Goal: Task Accomplishment & Management: Manage account settings

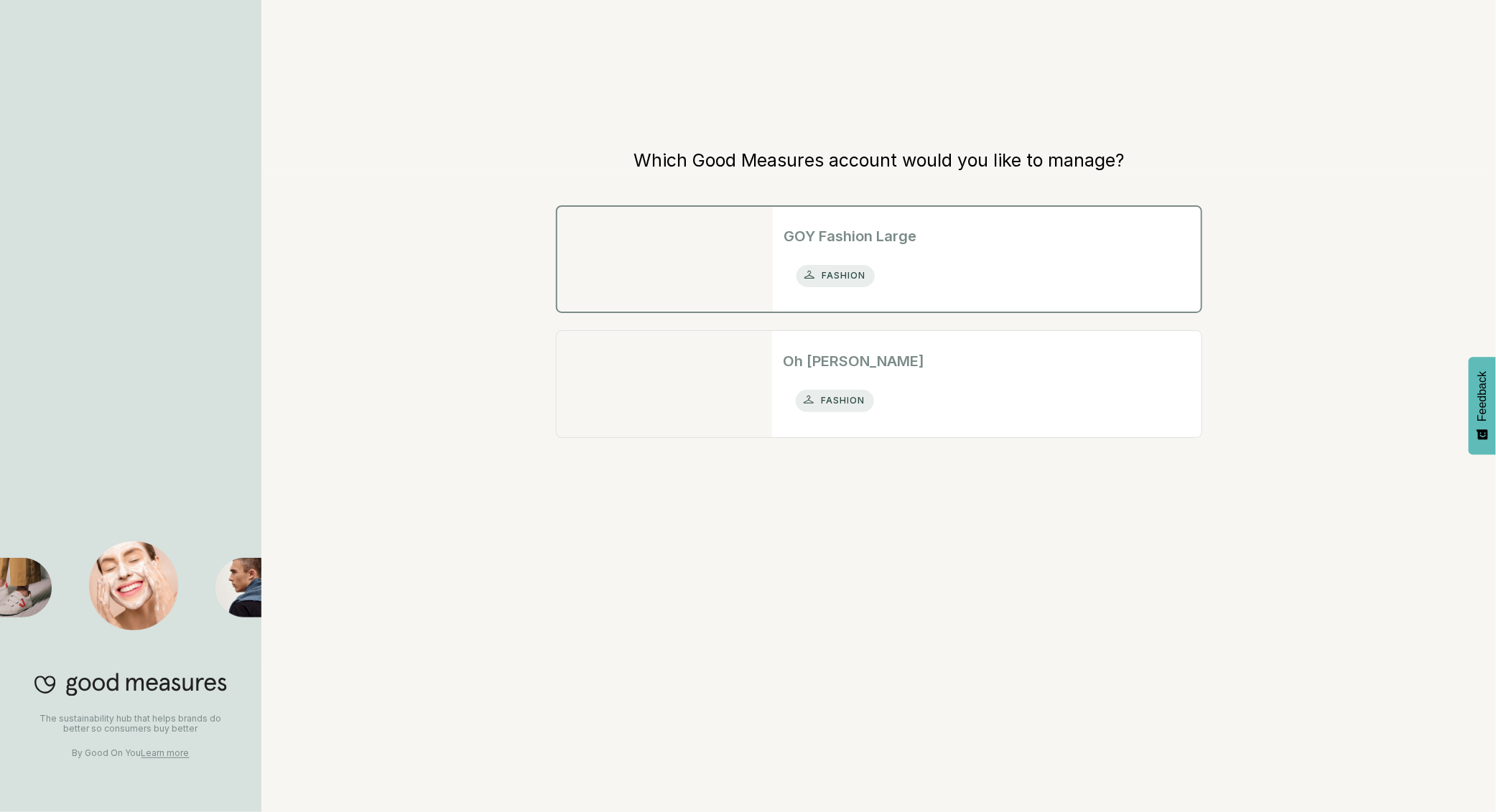
click at [934, 257] on div "GOY Fashion Large fashion" at bounding box center [987, 258] width 428 height 105
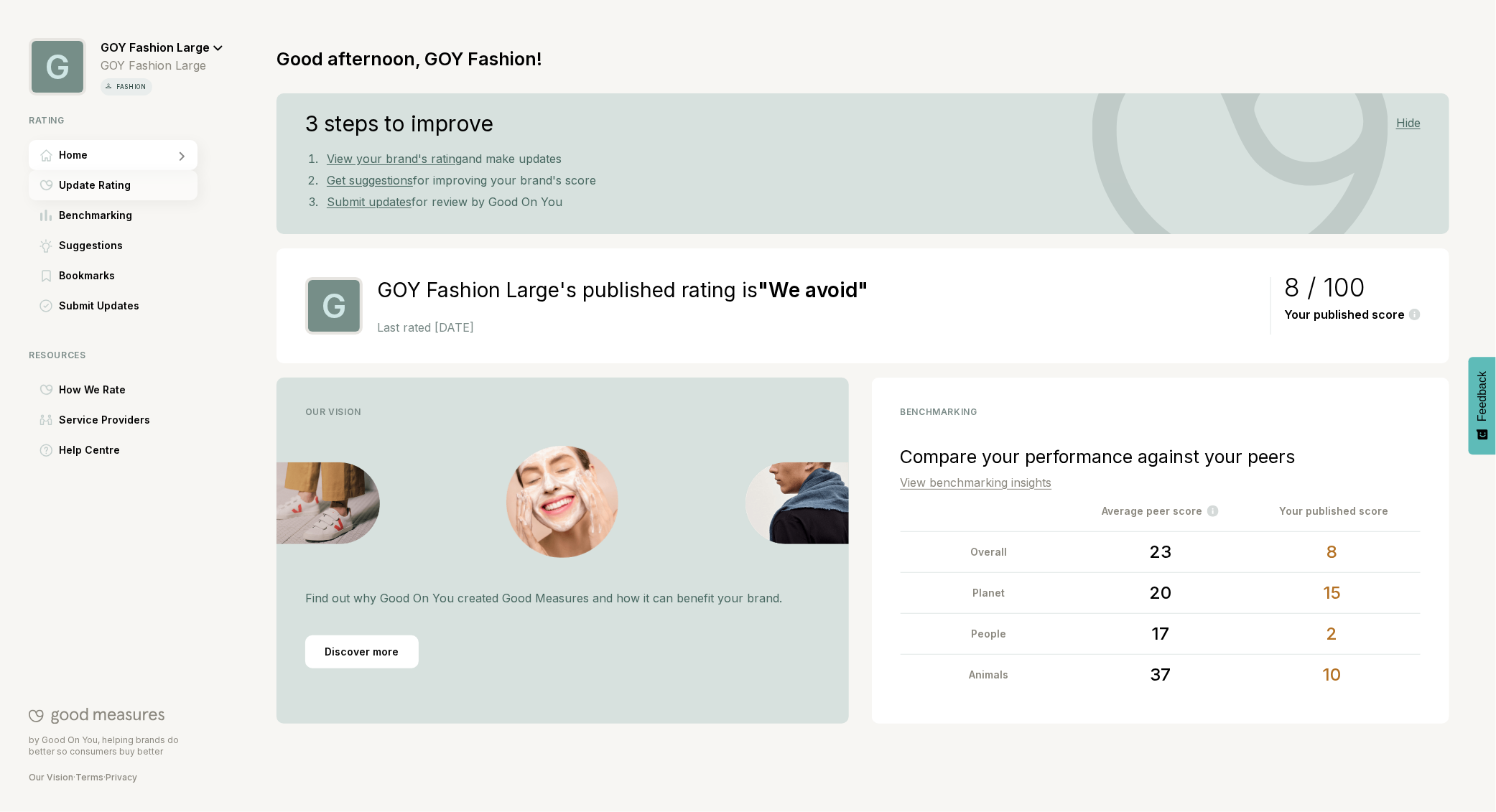
click at [96, 177] on span "Update Rating" at bounding box center [95, 185] width 72 height 18
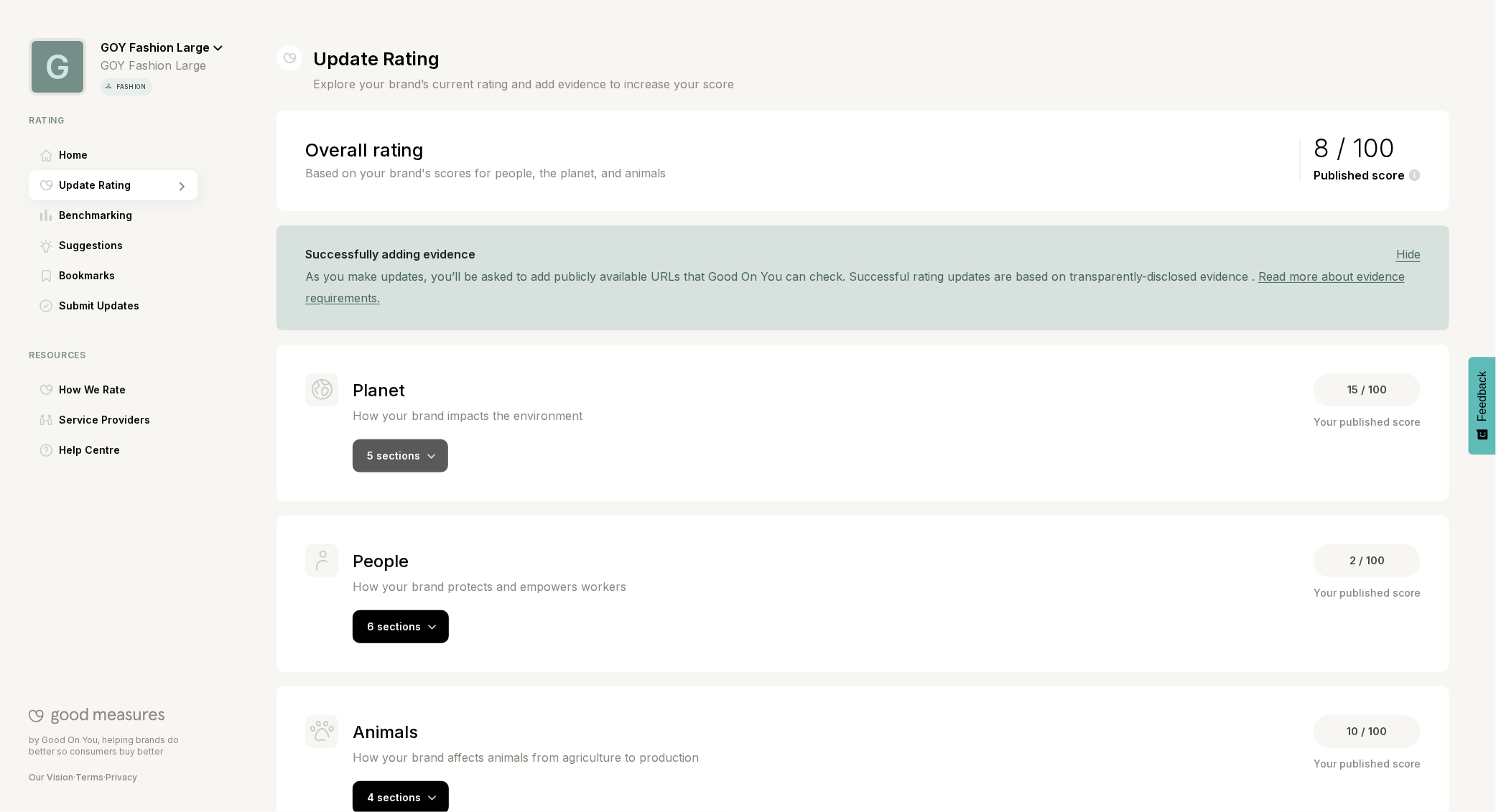
click at [418, 452] on div "5 sections" at bounding box center [400, 456] width 96 height 33
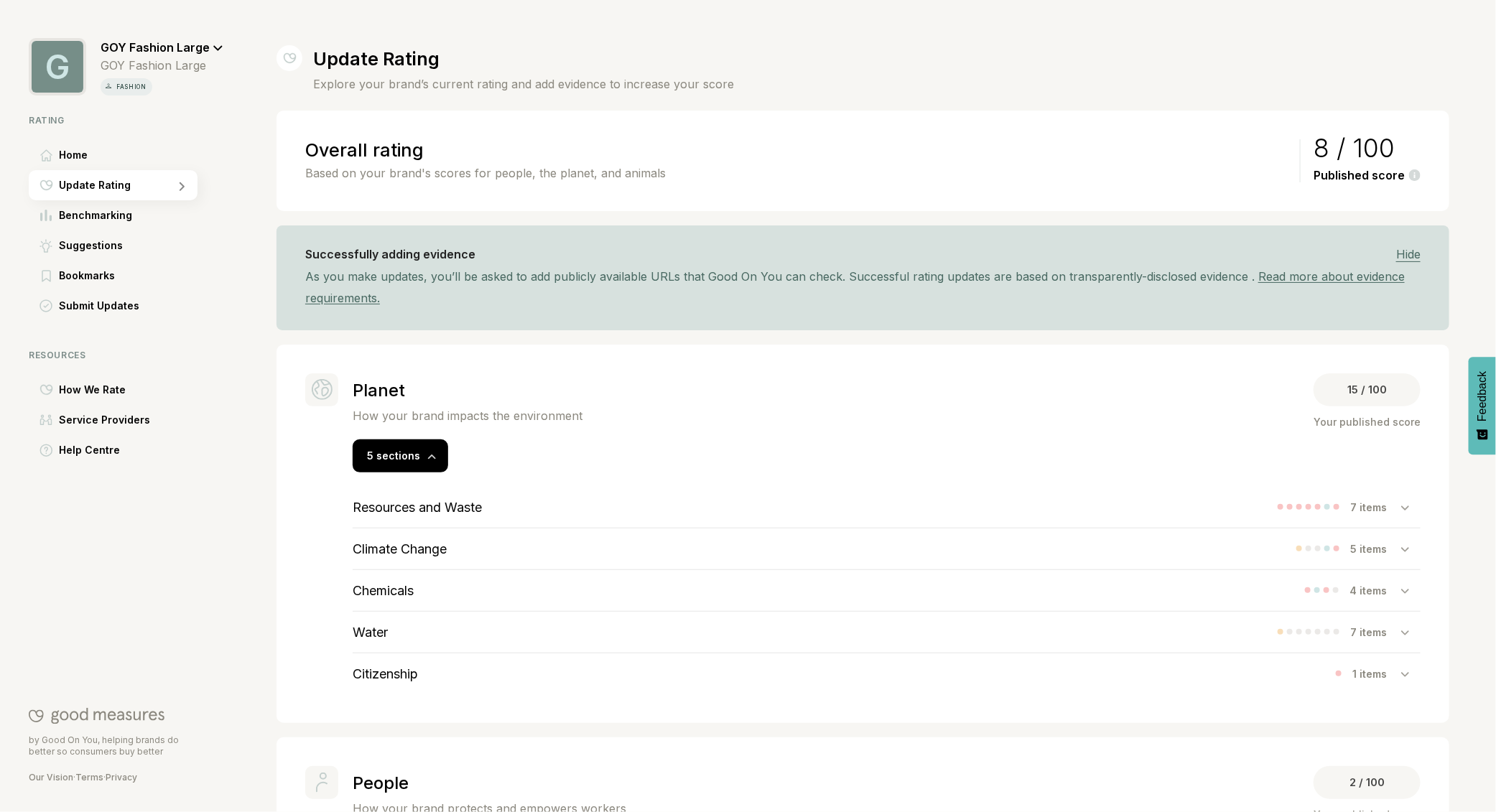
click at [437, 544] on h3 "Climate Change" at bounding box center [399, 549] width 94 height 15
